Goal: Information Seeking & Learning: Learn about a topic

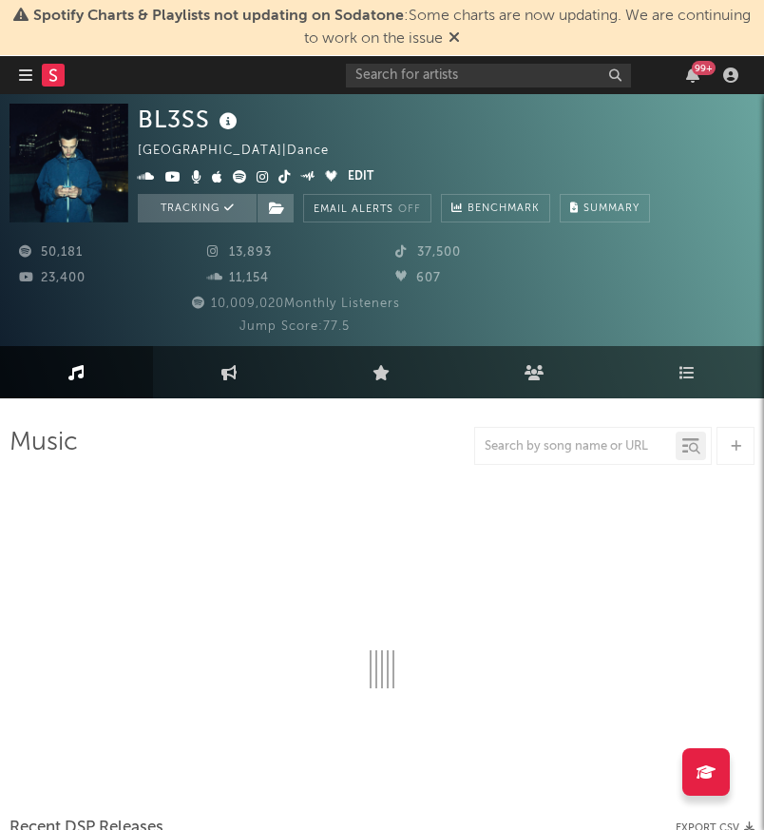
select select "6m"
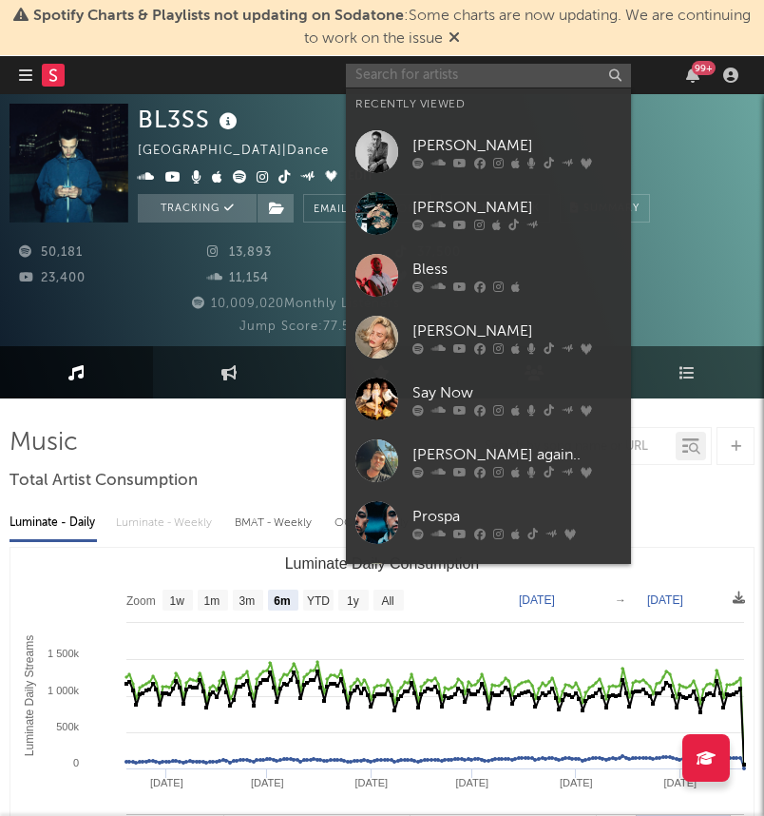
click at [553, 75] on input "text" at bounding box center [488, 76] width 285 height 24
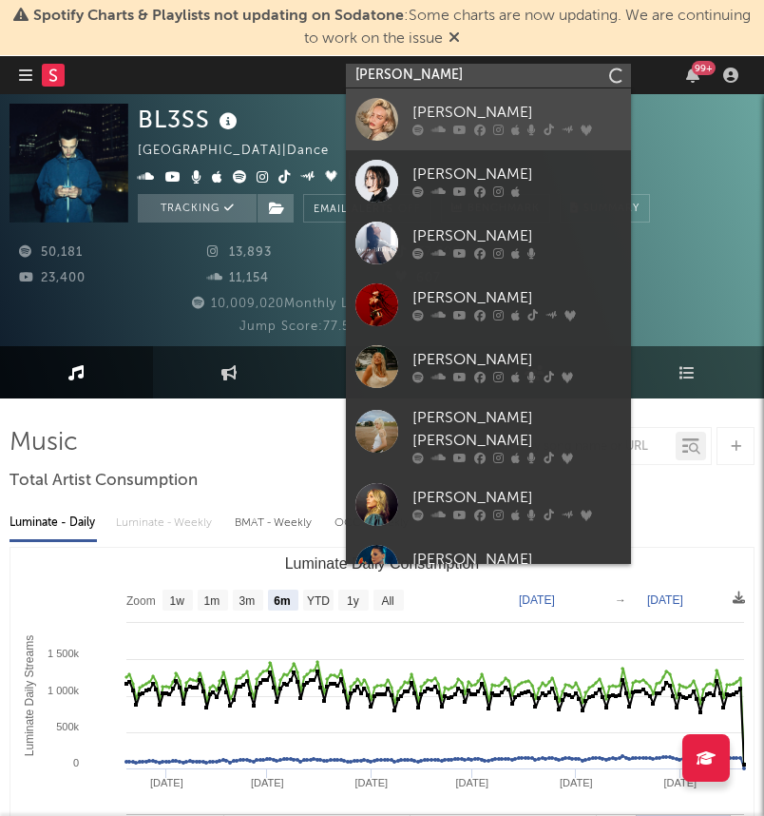
type input "[PERSON_NAME]"
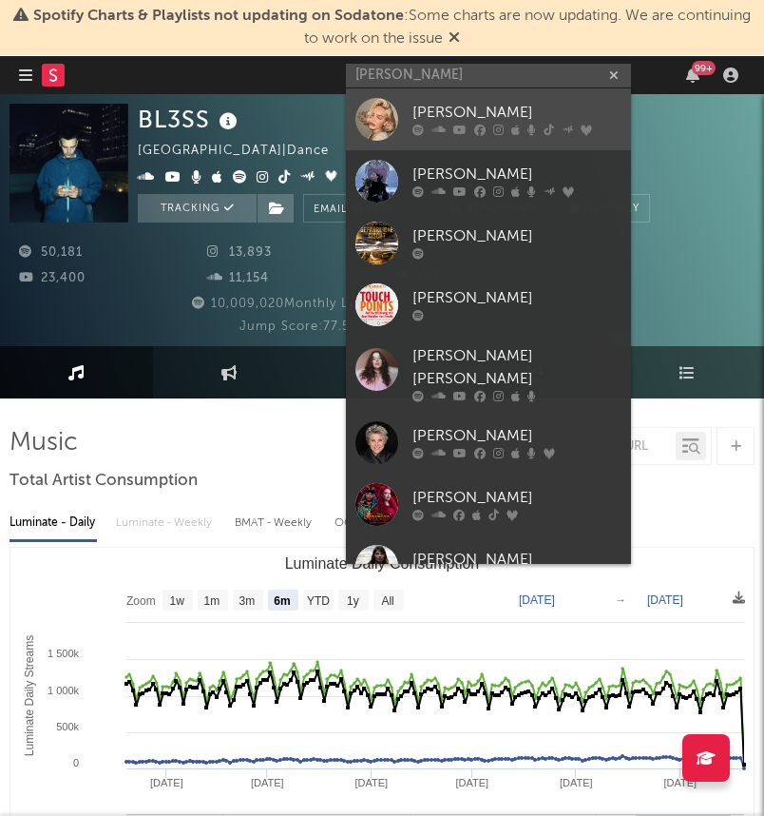
click at [500, 116] on div "[PERSON_NAME]" at bounding box center [517, 113] width 209 height 23
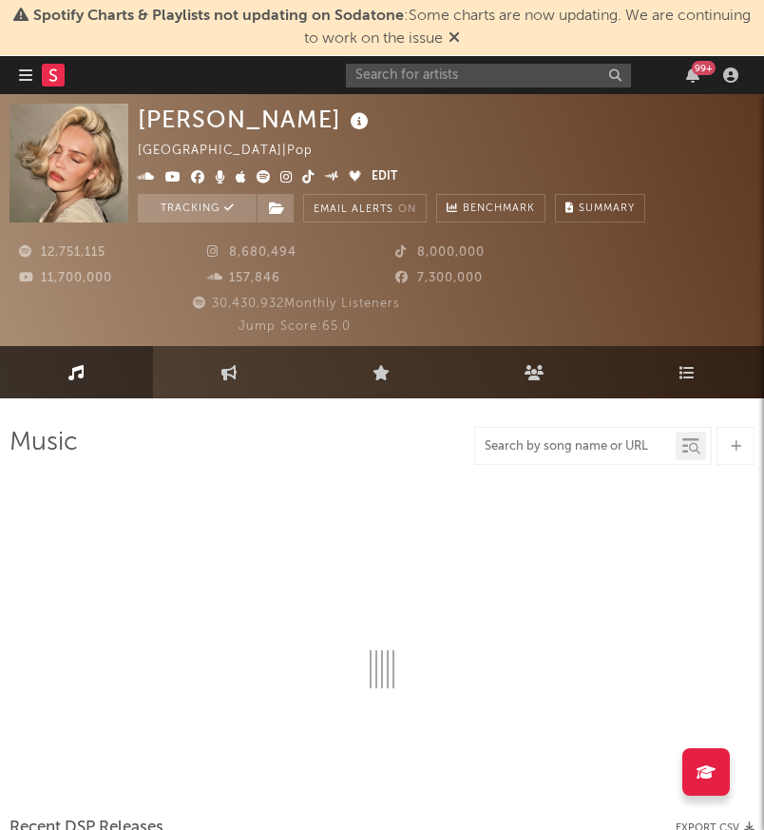
click at [627, 441] on input "text" at bounding box center [575, 446] width 201 height 15
select select "6m"
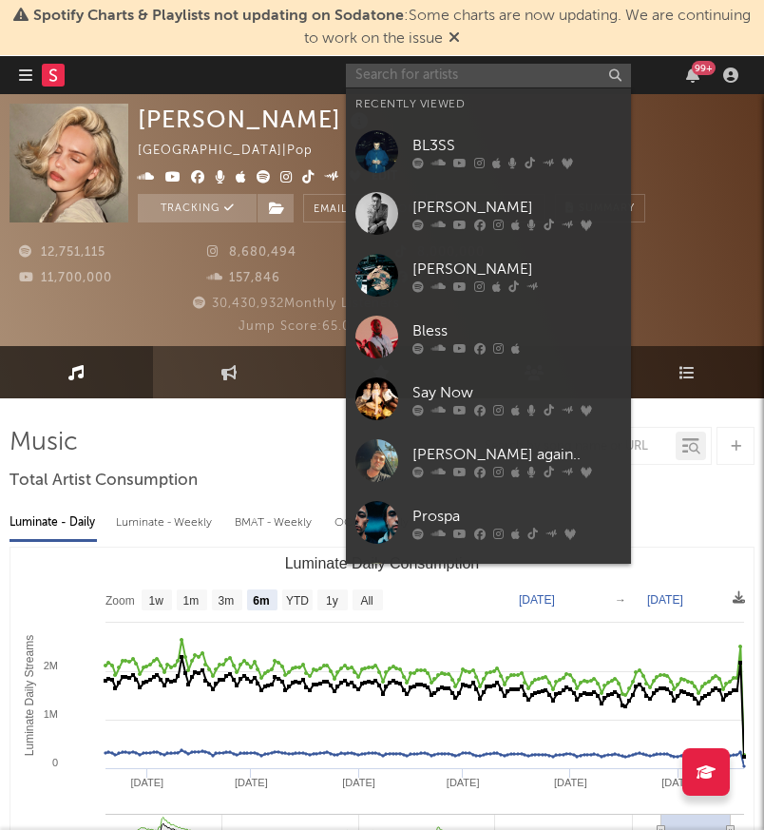
click at [520, 77] on input "text" at bounding box center [488, 76] width 285 height 24
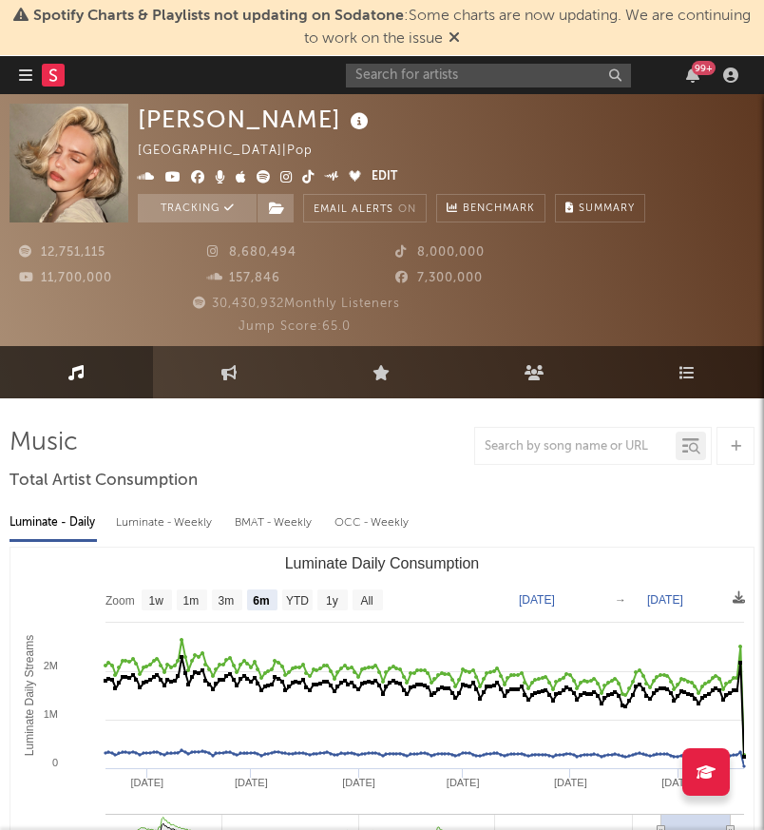
click at [626, 436] on div at bounding box center [575, 446] width 201 height 24
click at [606, 453] on div at bounding box center [575, 446] width 201 height 24
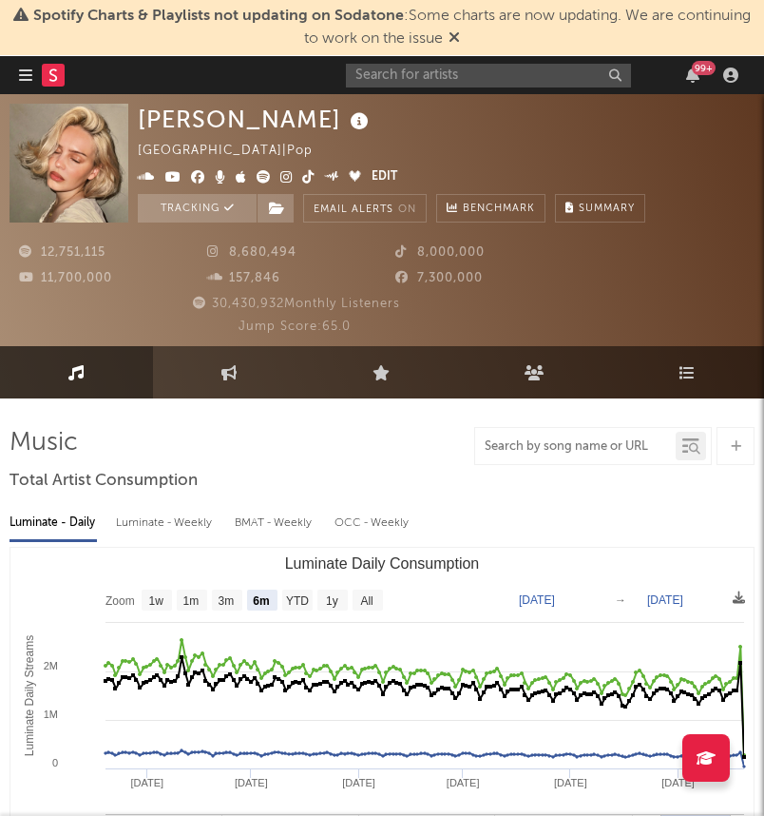
drag, startPoint x: 606, startPoint y: 453, endPoint x: 575, endPoint y: 229, distance: 226.5
type input "DEPRESSED"
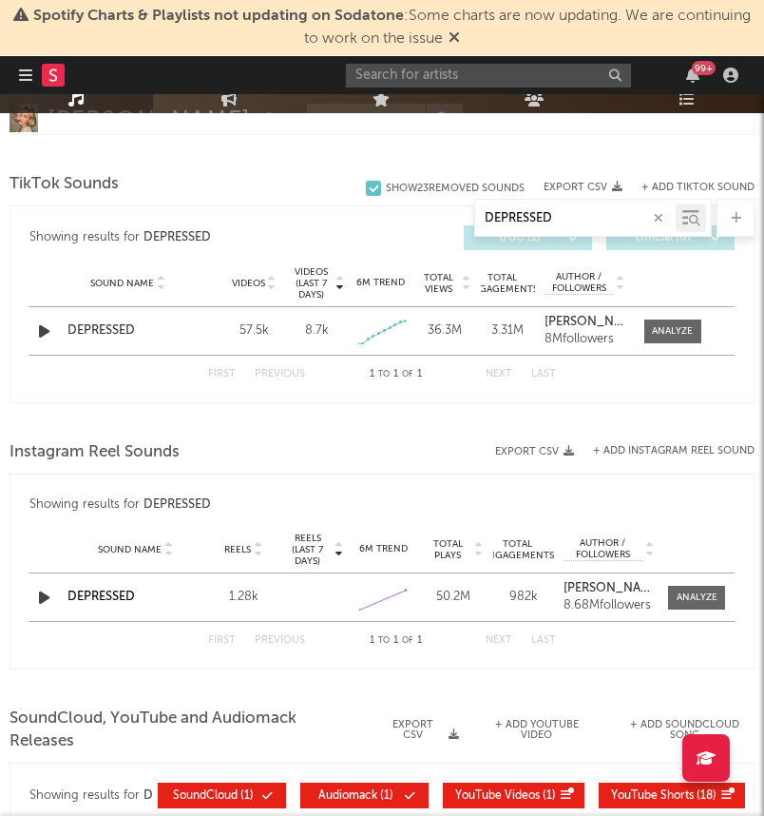
scroll to position [1094, 0]
